Goal: Feedback & Contribution: Submit feedback/report problem

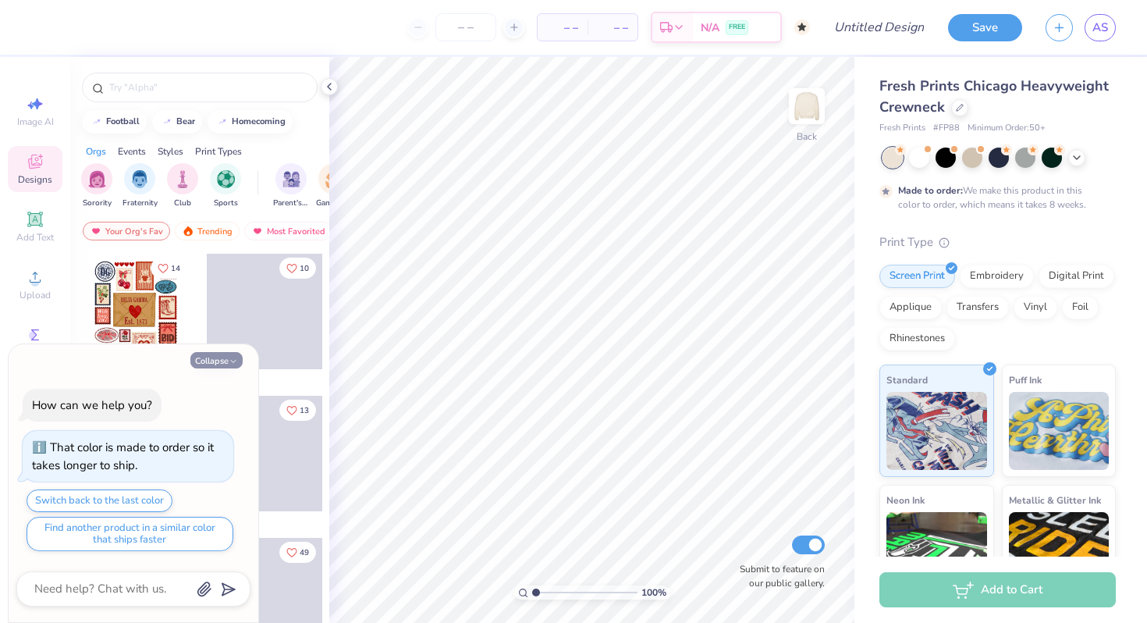
click at [225, 367] on button "Collapse" at bounding box center [216, 360] width 52 height 16
type textarea "x"
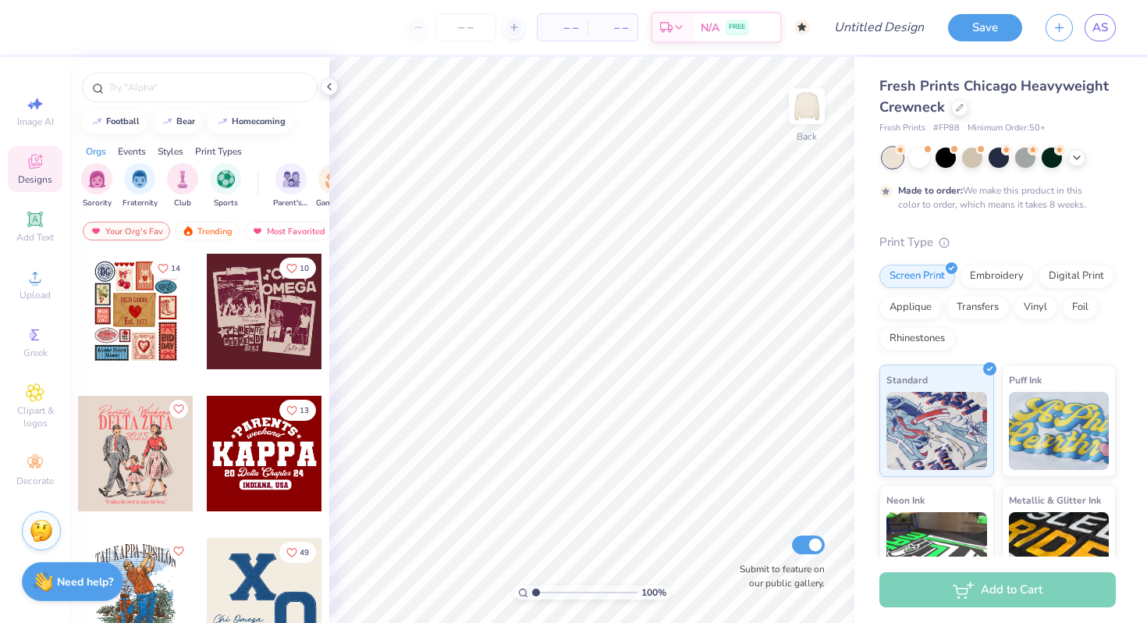
click at [47, 518] on div "Stuck? Our Art team will finish your design for free." at bounding box center [41, 530] width 39 height 39
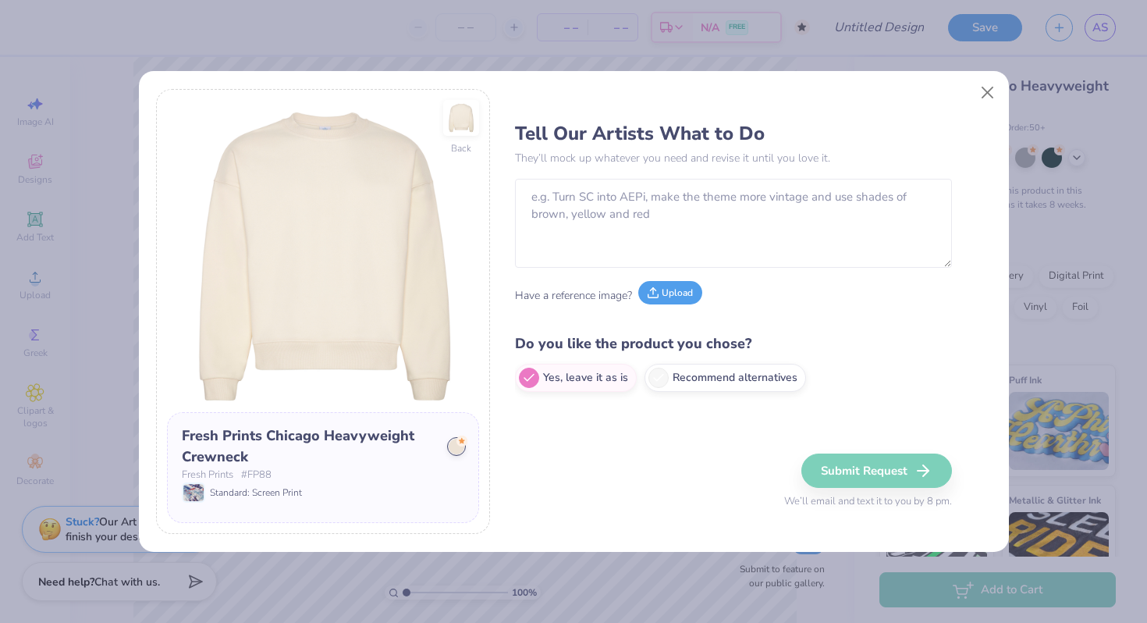
click at [665, 287] on button "Upload" at bounding box center [670, 292] width 64 height 23
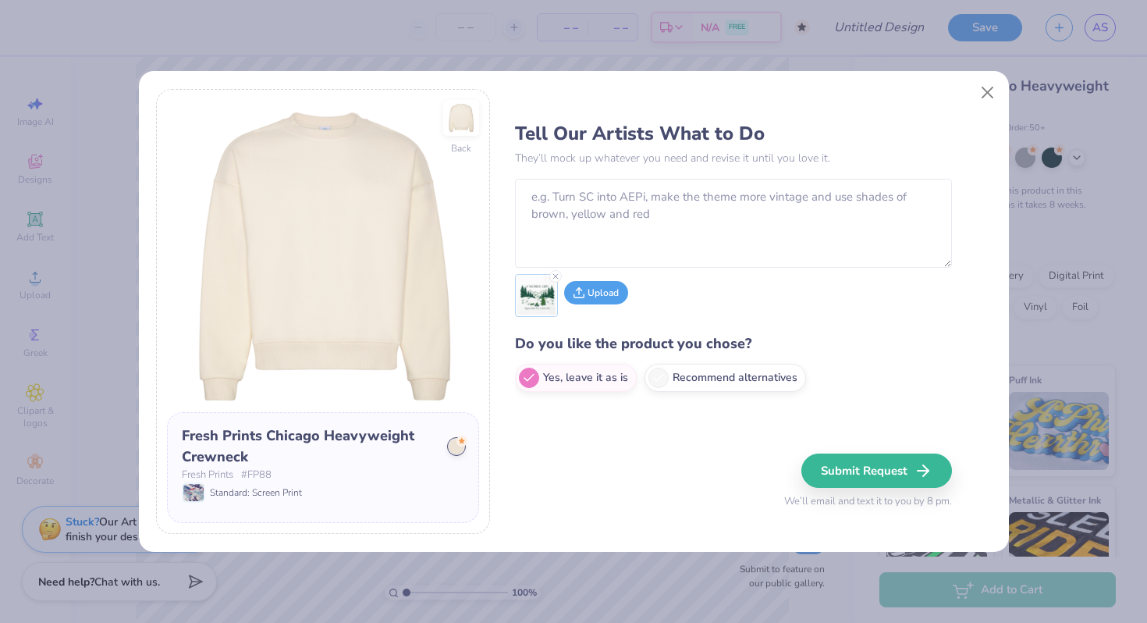
click at [609, 285] on button "Upload" at bounding box center [596, 292] width 64 height 23
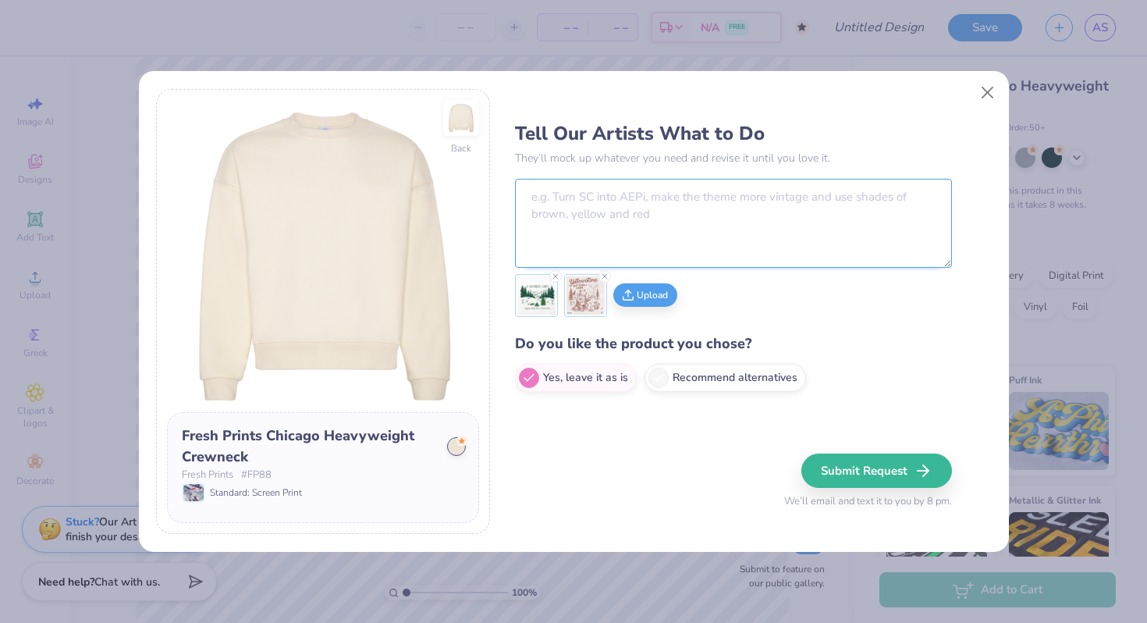
click at [658, 227] on textarea at bounding box center [733, 223] width 437 height 89
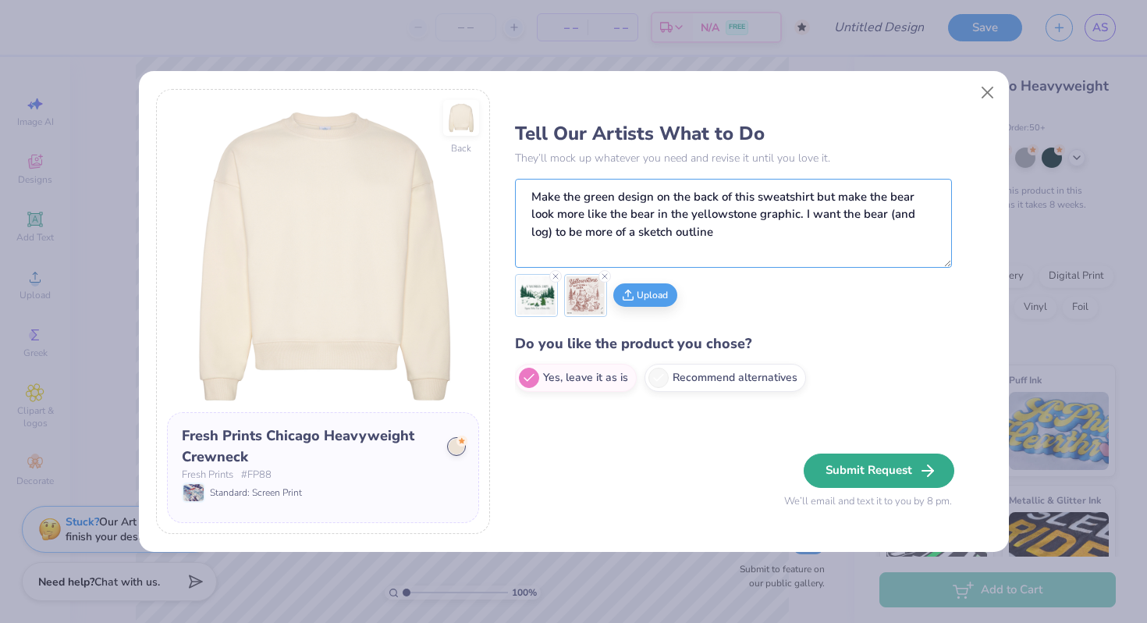
type textarea "Make the green design on the back of this sweatshirt but make the bear look mor…"
click at [866, 477] on button "Submit Request" at bounding box center [879, 470] width 151 height 34
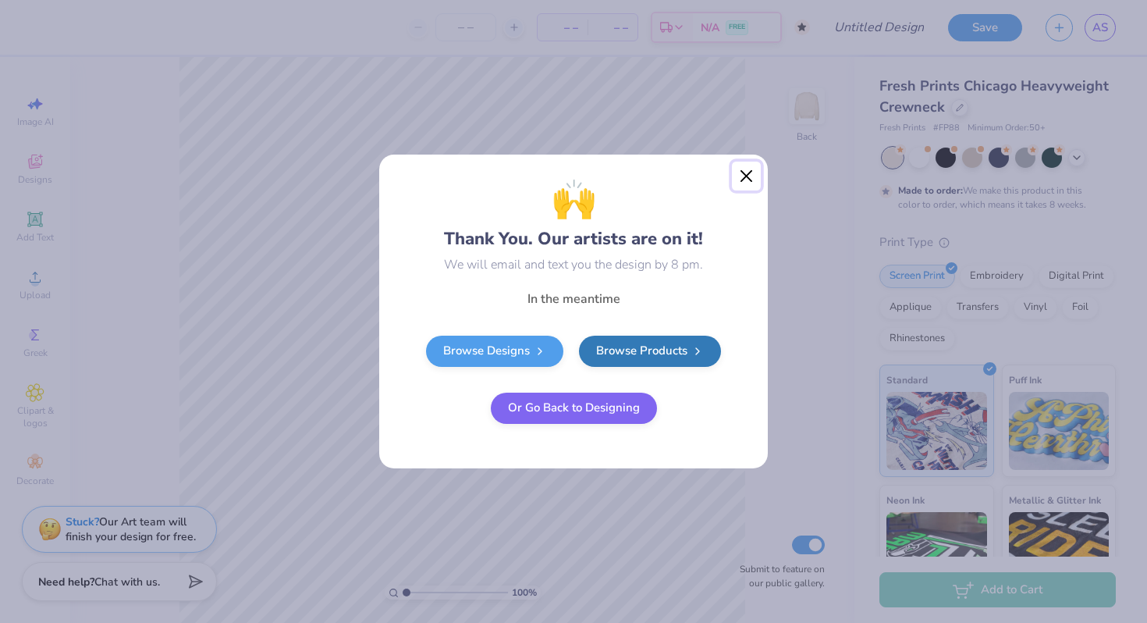
click at [751, 176] on button "Close" at bounding box center [747, 177] width 30 height 30
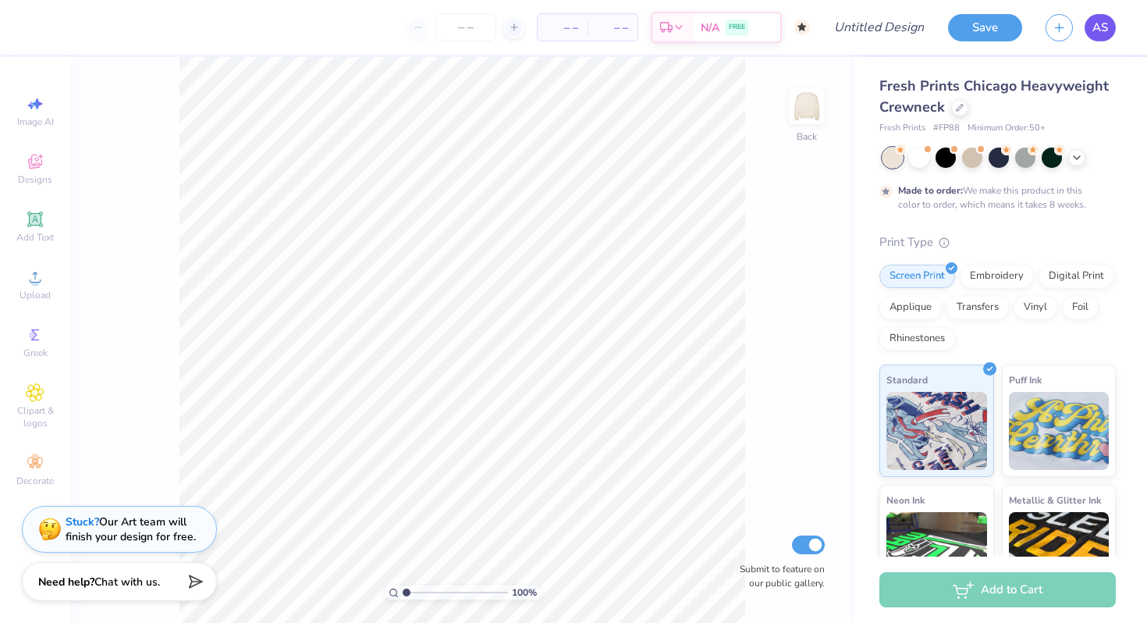
click at [1099, 31] on span "AS" at bounding box center [1100, 28] width 16 height 18
